Goal: Task Accomplishment & Management: Use online tool/utility

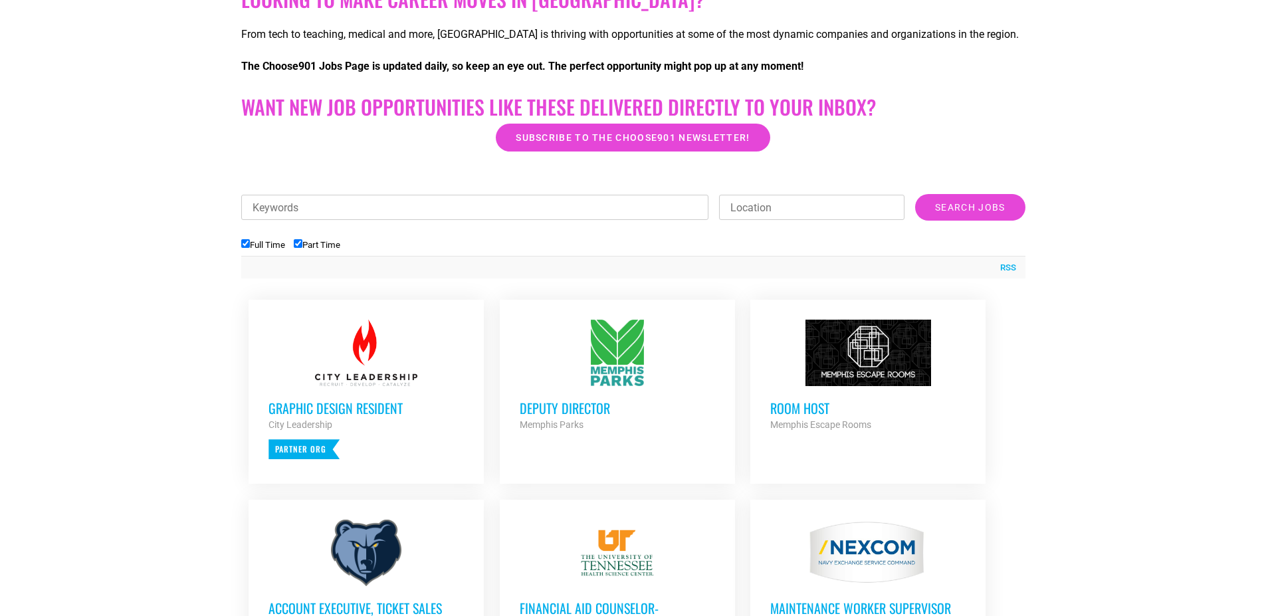
scroll to position [316, 0]
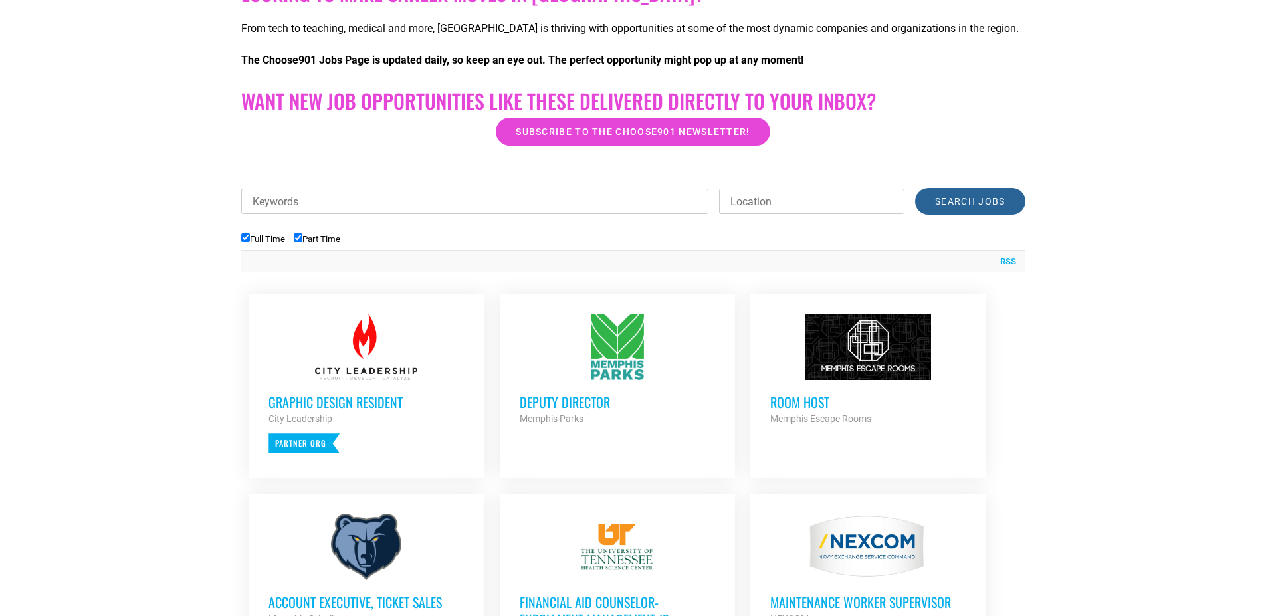
click at [982, 201] on input "Search Jobs" at bounding box center [970, 201] width 110 height 27
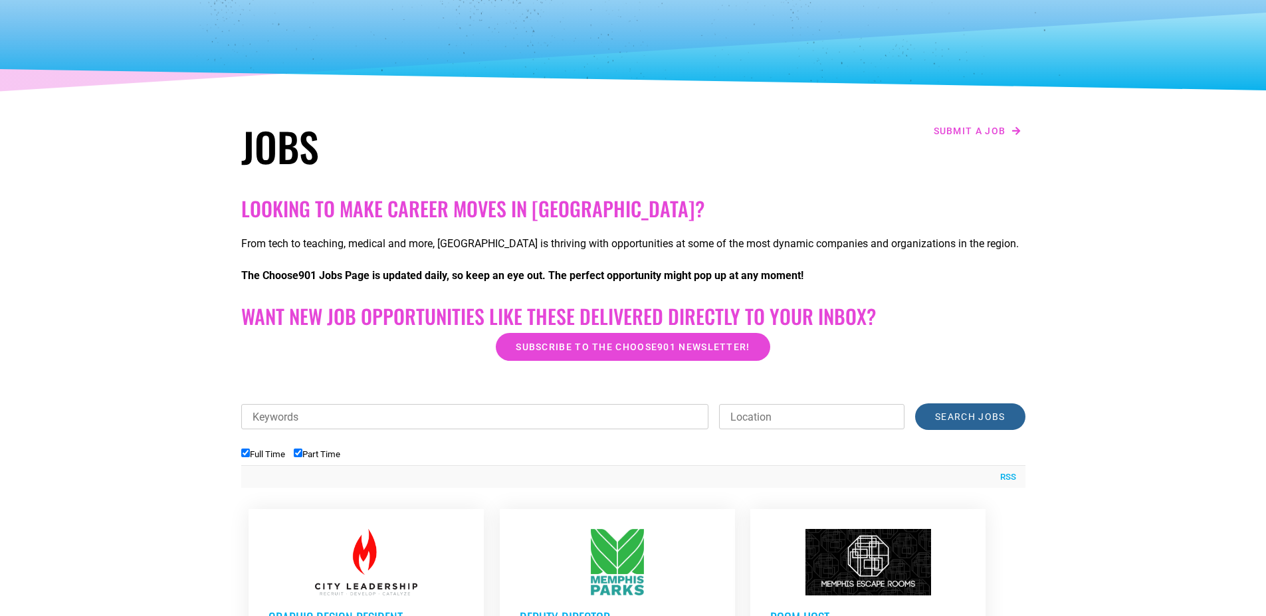
scroll to position [49, 0]
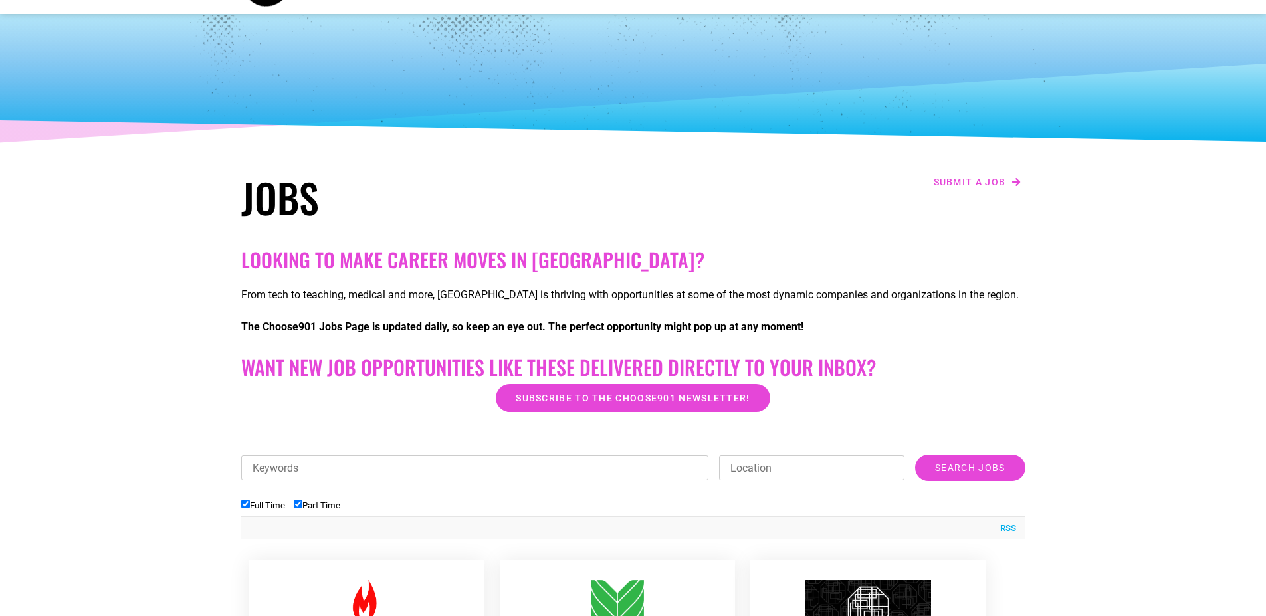
click at [817, 460] on input "Location" at bounding box center [811, 467] width 185 height 25
type input "[GEOGRAPHIC_DATA]"
click at [915, 455] on input "Search Jobs" at bounding box center [970, 468] width 110 height 27
click at [978, 465] on input "Search Jobs" at bounding box center [970, 468] width 110 height 27
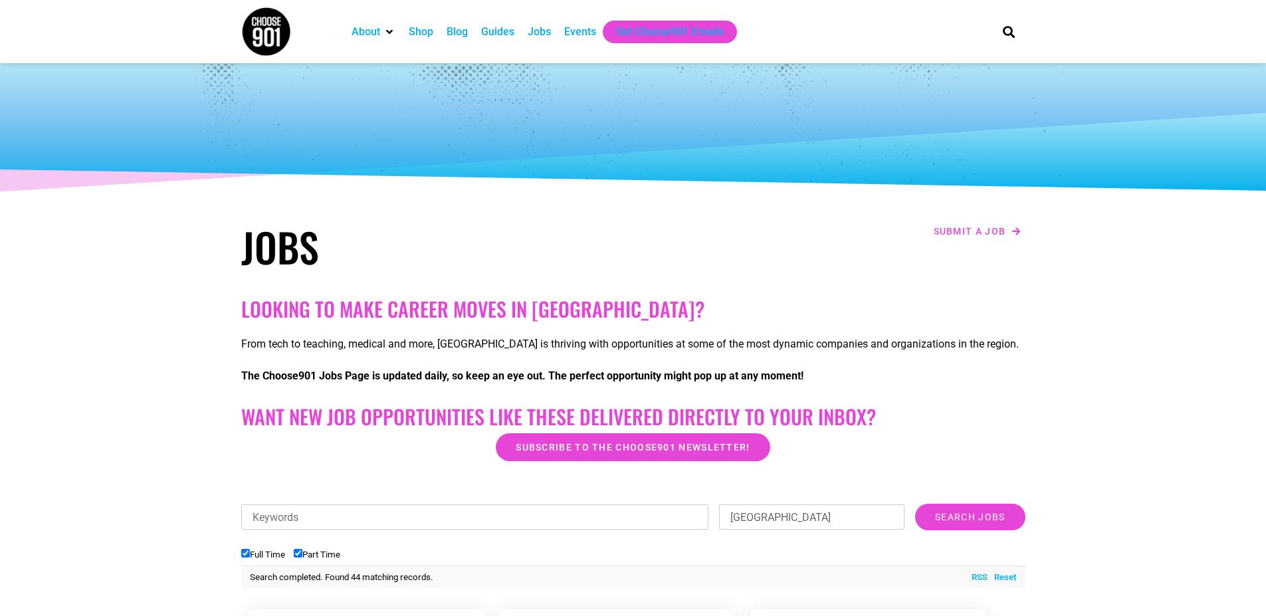
click at [569, 35] on div "Events" at bounding box center [580, 32] width 32 height 16
click at [542, 30] on div "Jobs" at bounding box center [539, 32] width 23 height 16
drag, startPoint x: 0, startPoint y: 0, endPoint x: 540, endPoint y: 33, distance: 540.7
click at [540, 33] on div "Jobs" at bounding box center [539, 32] width 23 height 16
